Goal: Information Seeking & Learning: Learn about a topic

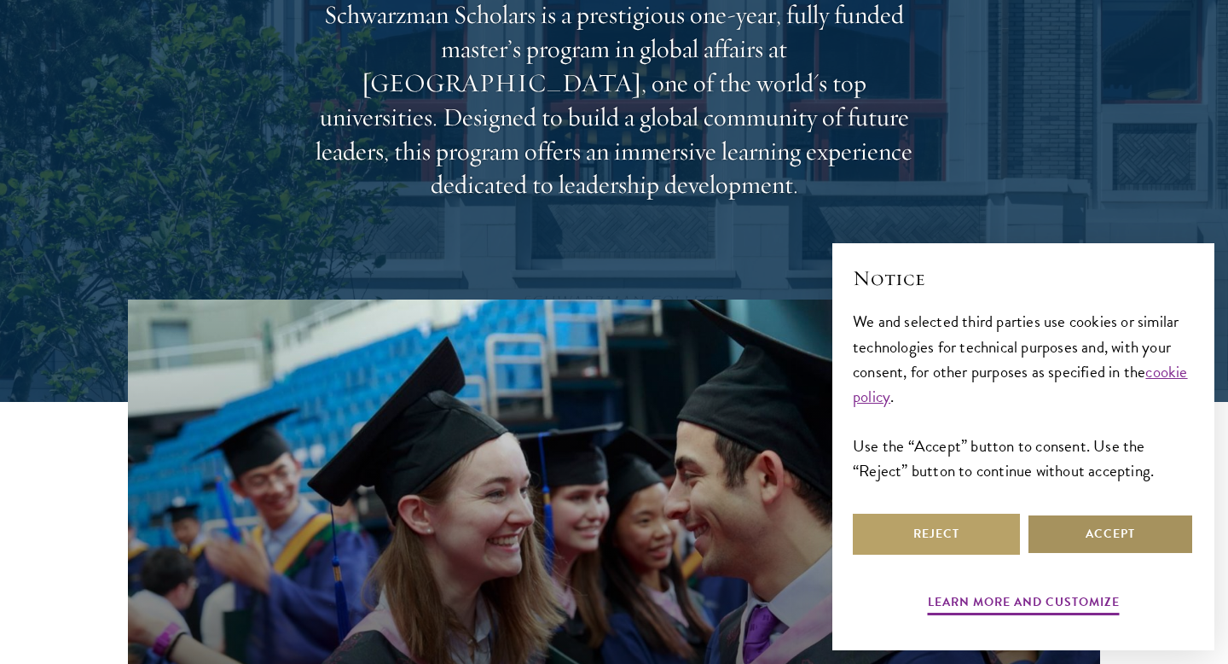
click at [1065, 545] on button "Accept" at bounding box center [1110, 534] width 167 height 41
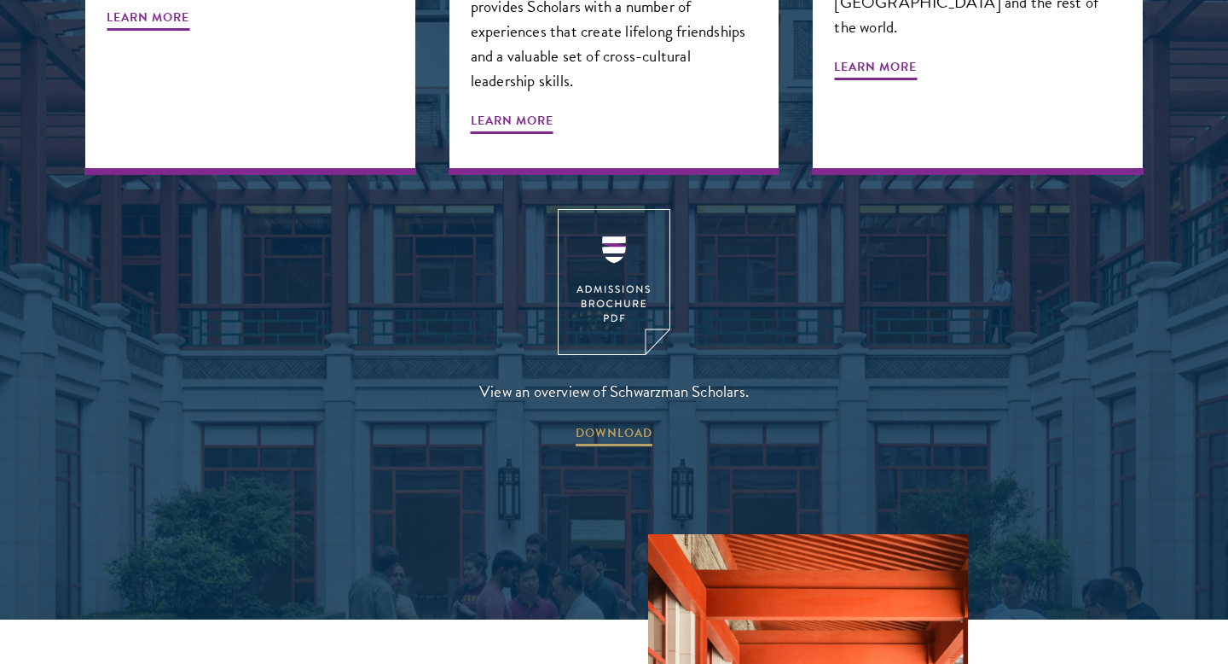
scroll to position [2285, 0]
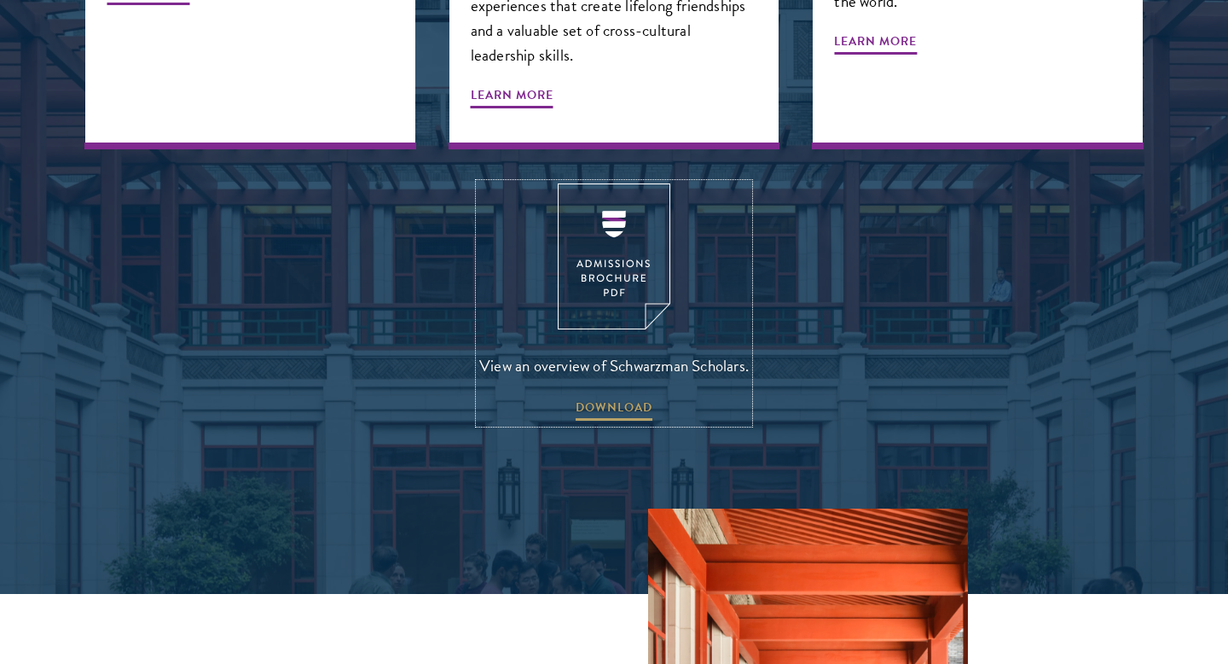
click at [613, 219] on img at bounding box center [614, 256] width 113 height 146
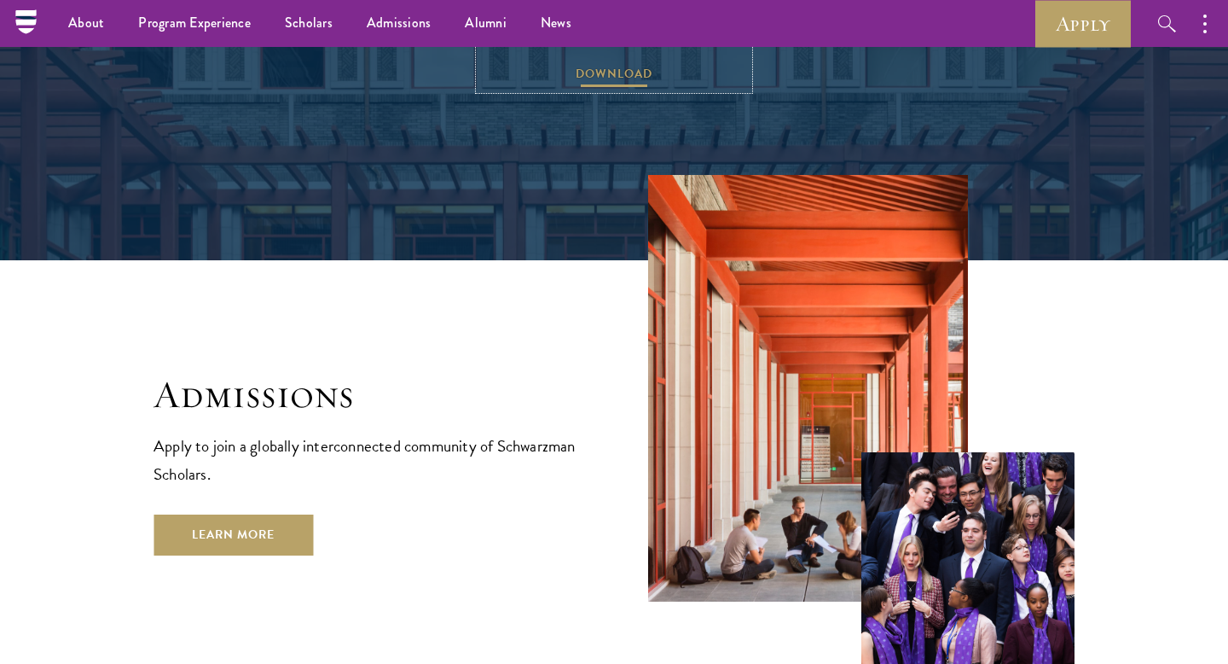
scroll to position [2604, 0]
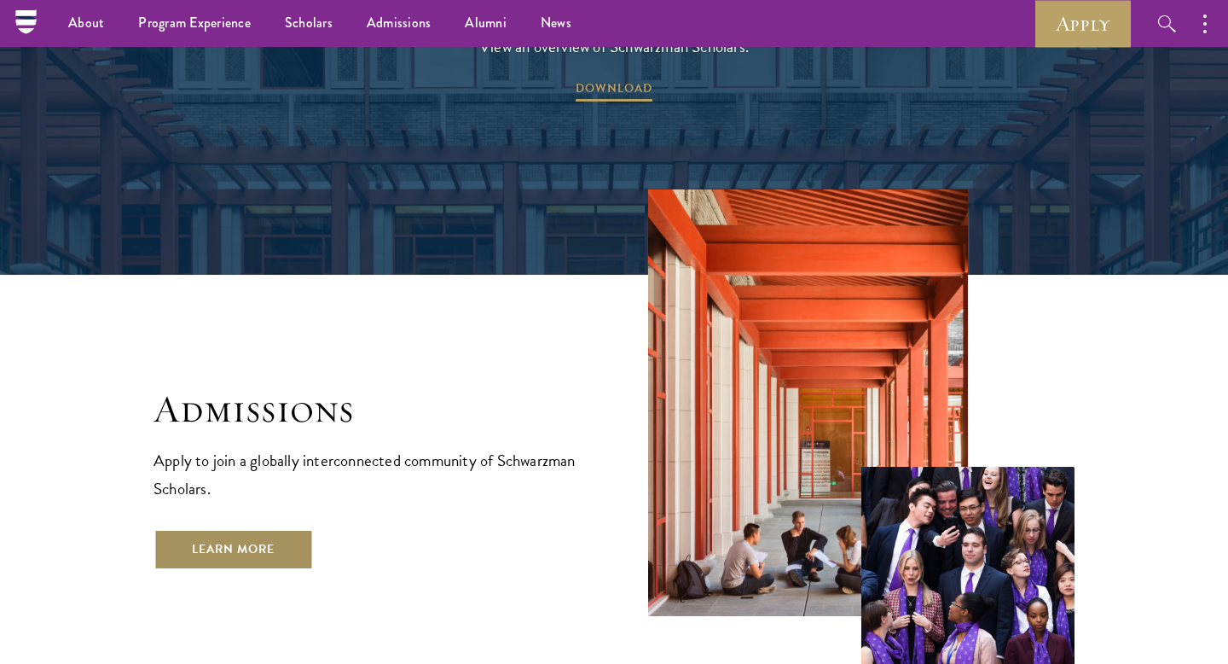
click at [286, 529] on link "Learn More" at bounding box center [234, 549] width 160 height 41
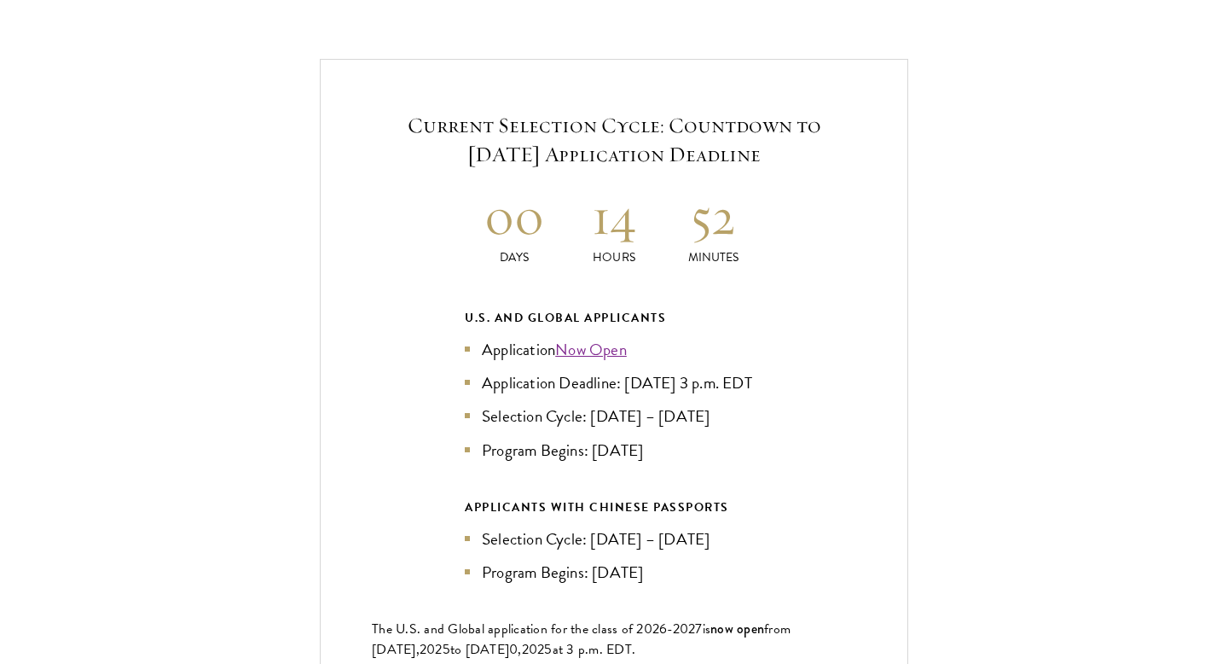
scroll to position [3764, 0]
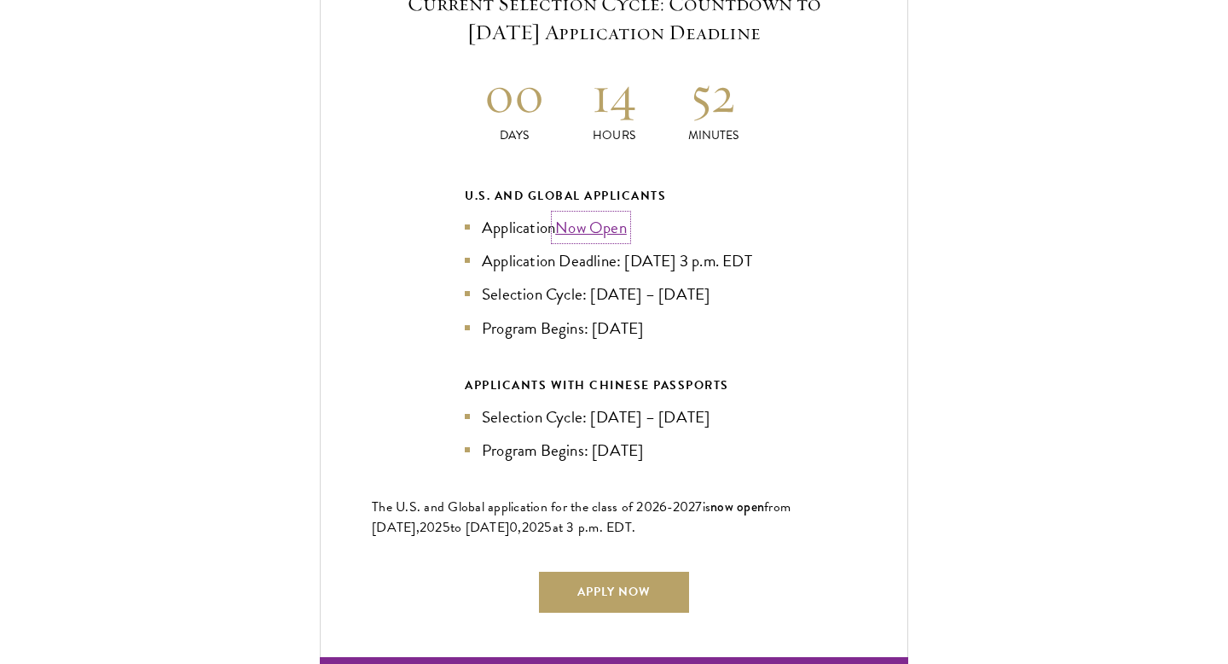
click at [602, 215] on link "Now Open" at bounding box center [591, 227] width 72 height 25
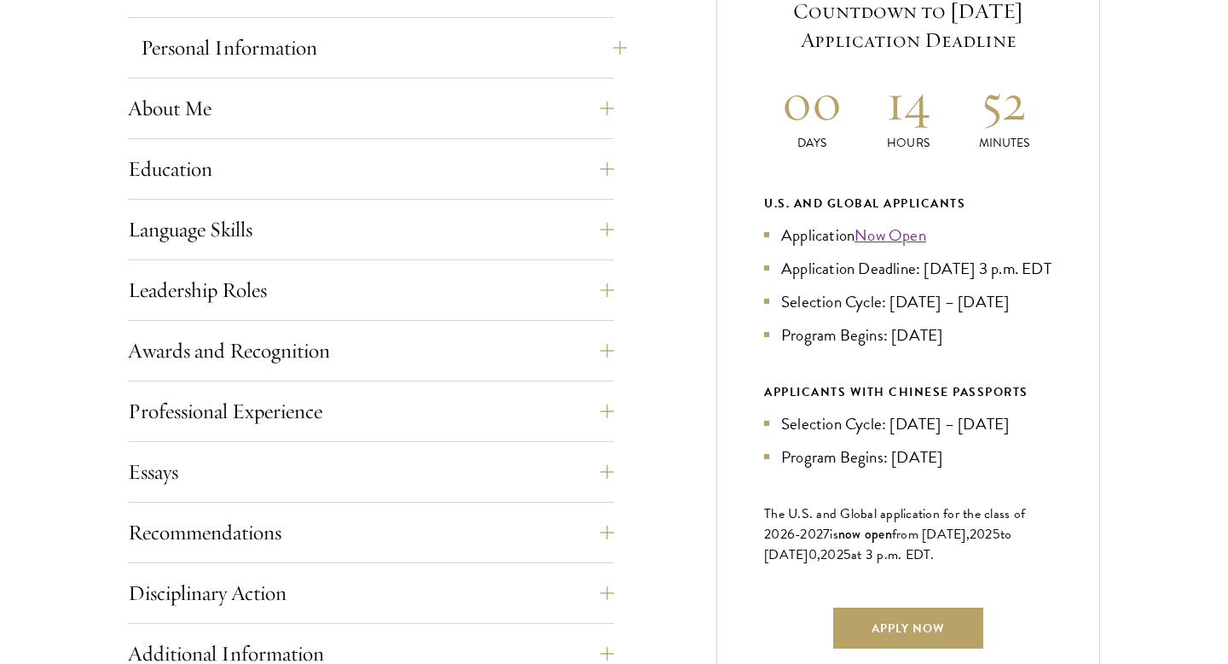
scroll to position [782, 0]
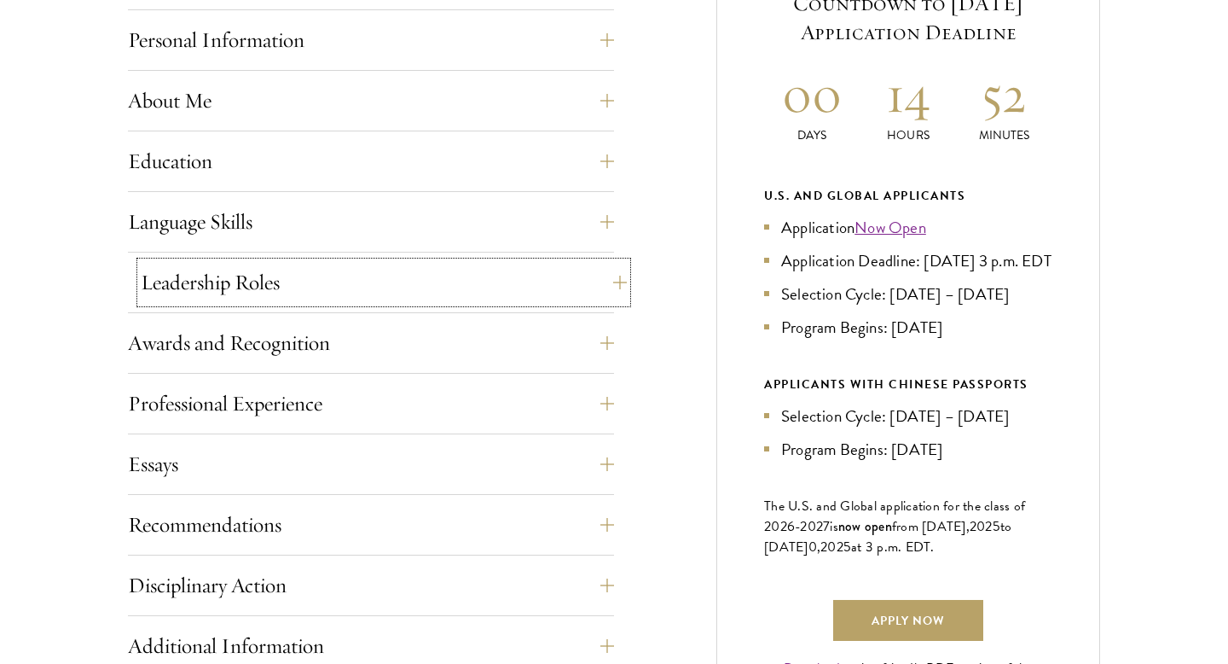
click at [525, 287] on button "Leadership Roles" at bounding box center [384, 282] width 486 height 41
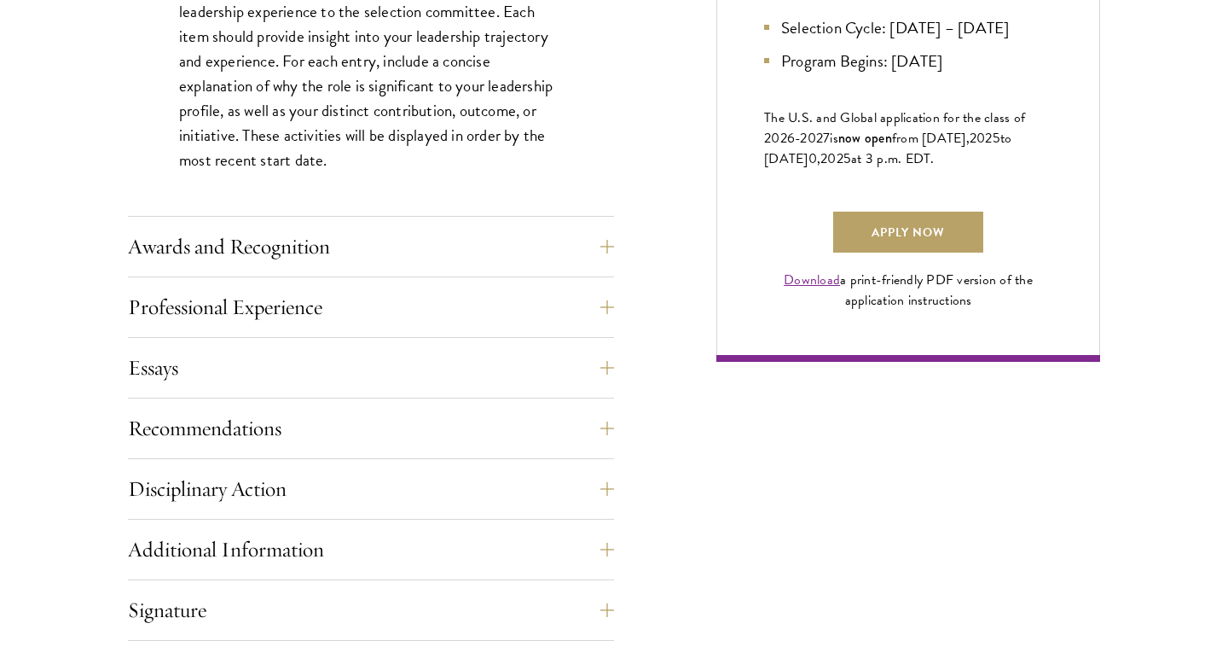
scroll to position [1187, 0]
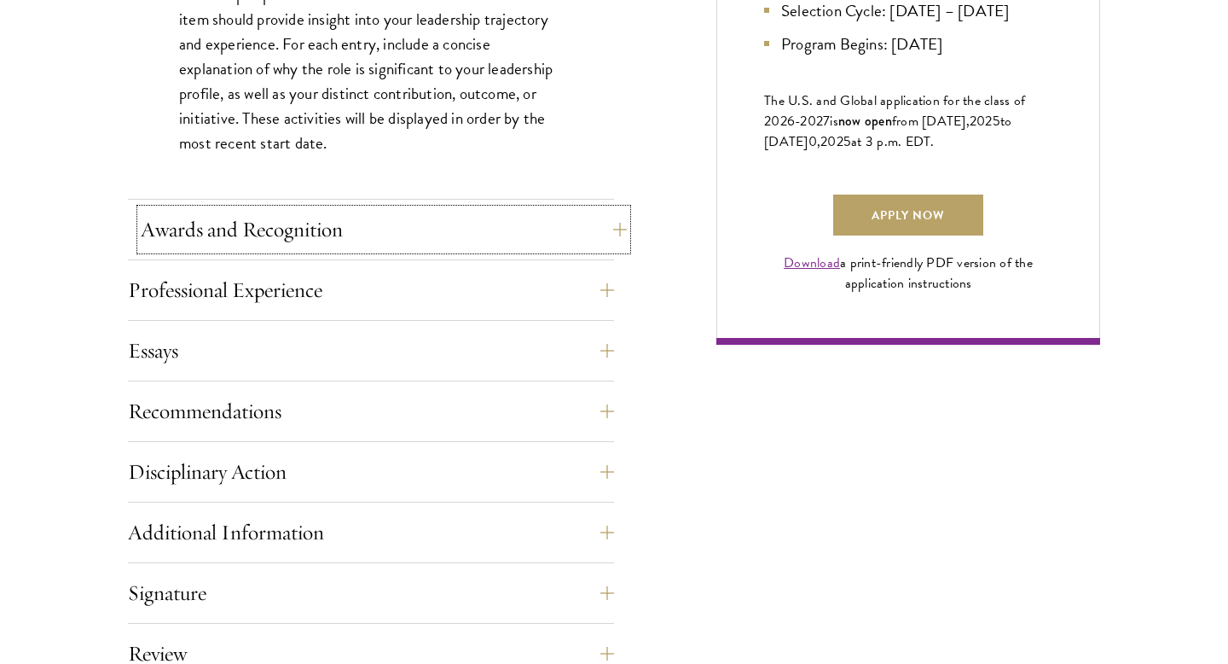
click at [574, 236] on button "Awards and Recognition" at bounding box center [384, 229] width 486 height 41
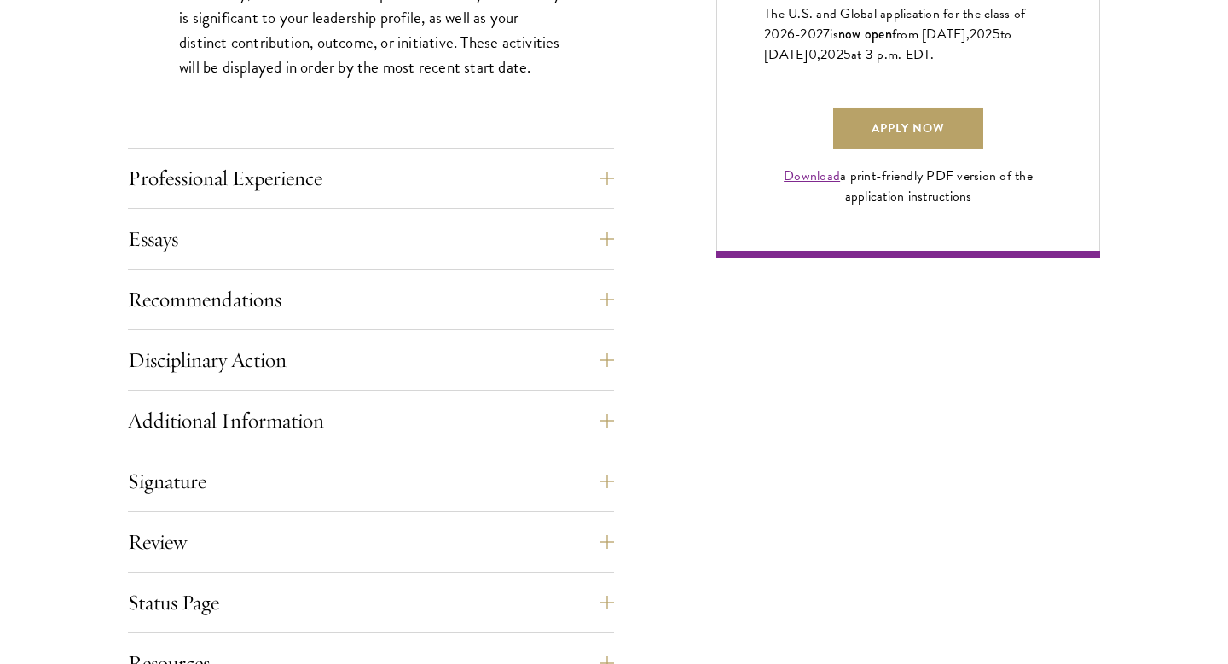
scroll to position [1289, 0]
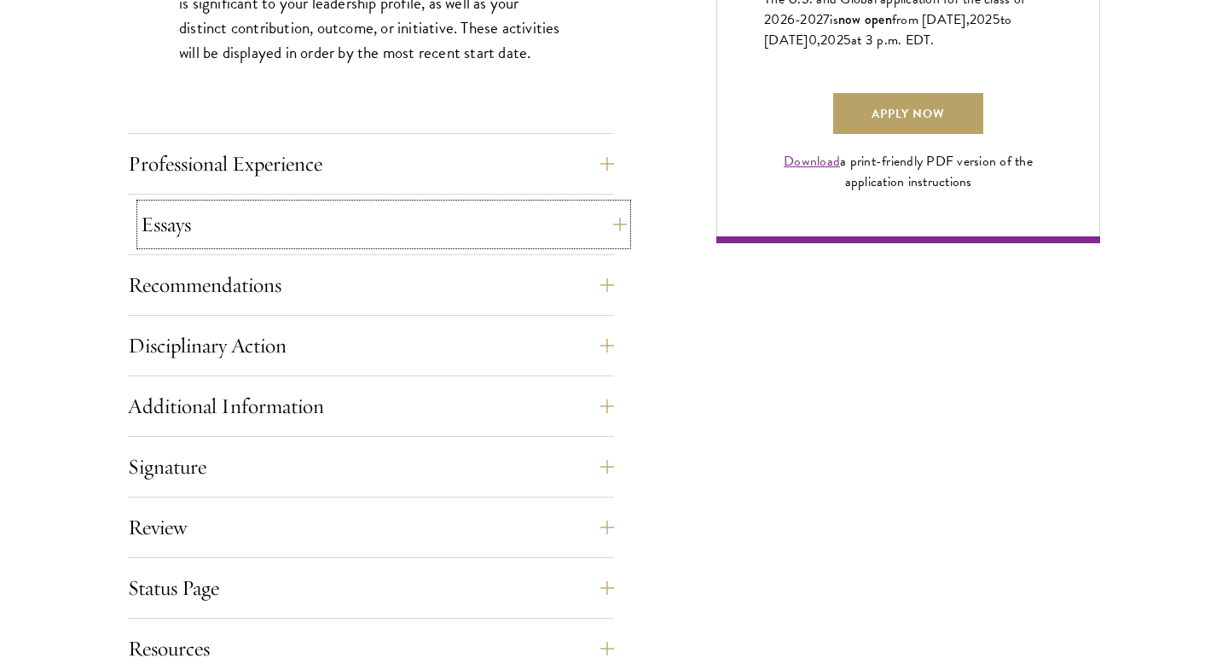
click at [585, 229] on button "Essays" at bounding box center [384, 224] width 486 height 41
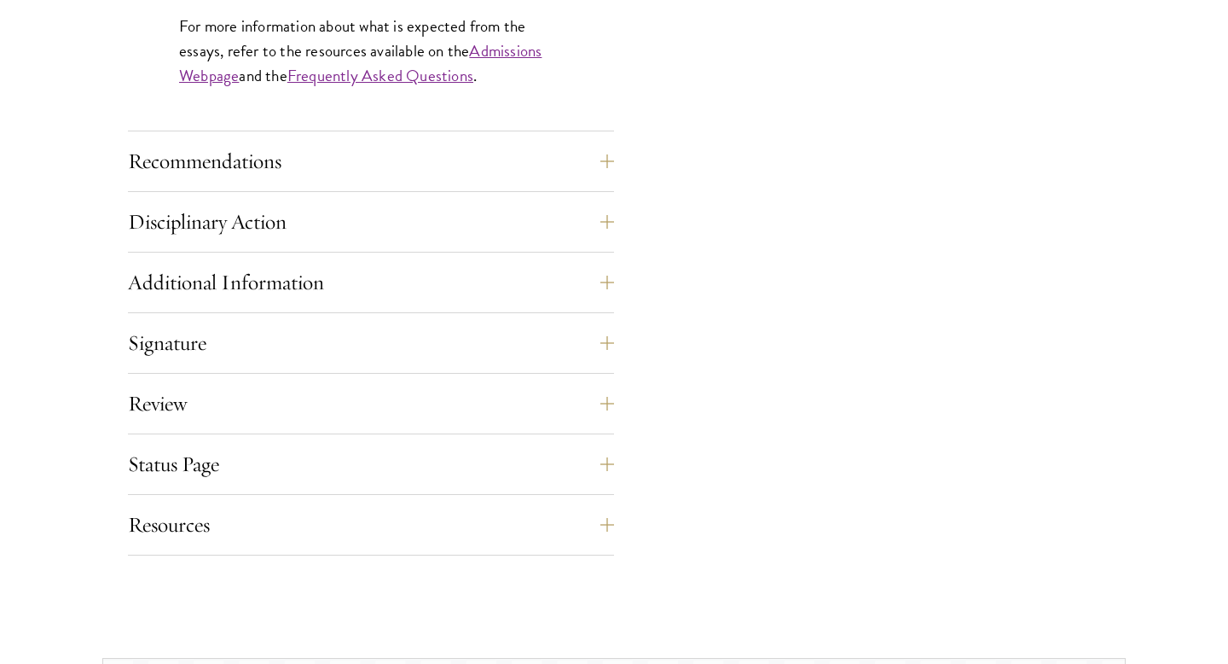
scroll to position [1702, 0]
click at [556, 164] on button "Recommendations" at bounding box center [384, 160] width 486 height 41
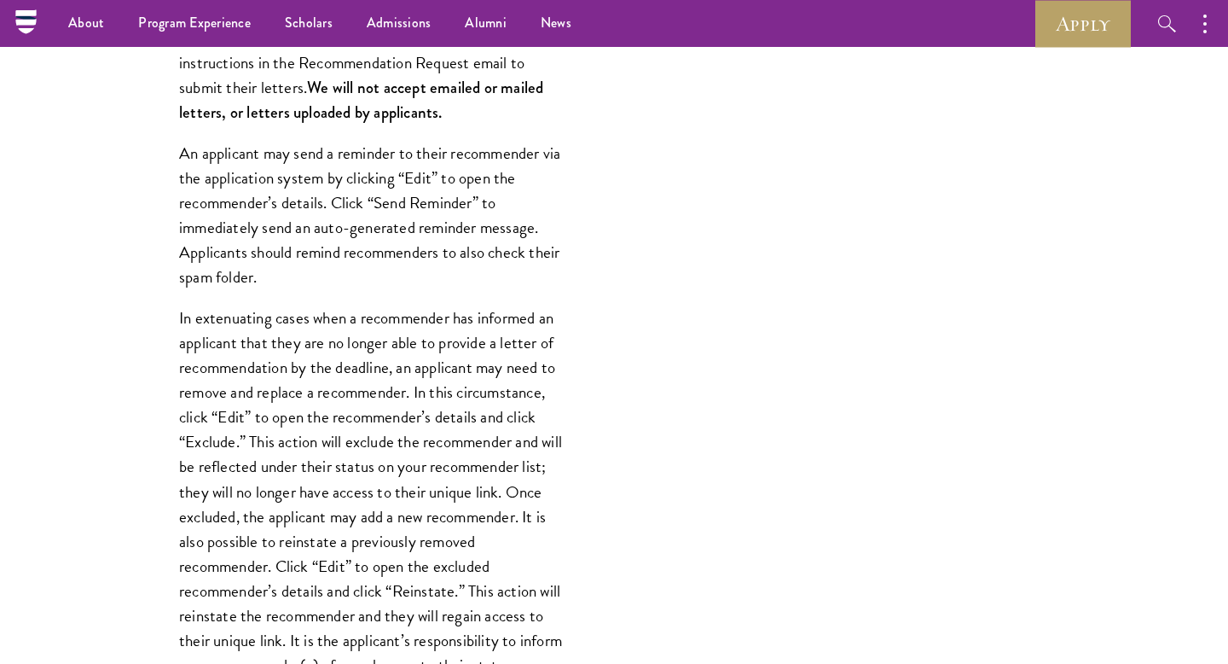
scroll to position [1631, 0]
